Goal: Go to known website: Go to known website

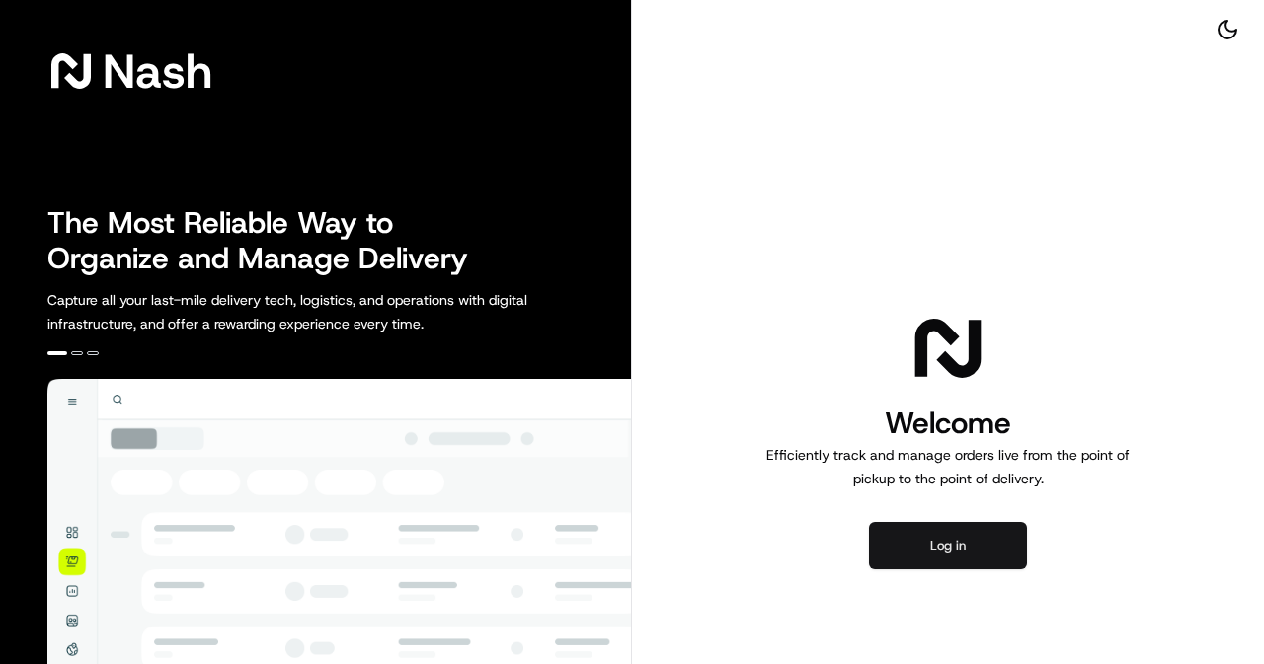
click at [910, 546] on button "Log in" at bounding box center [948, 545] width 158 height 47
